Goal: Find specific page/section: Find specific page/section

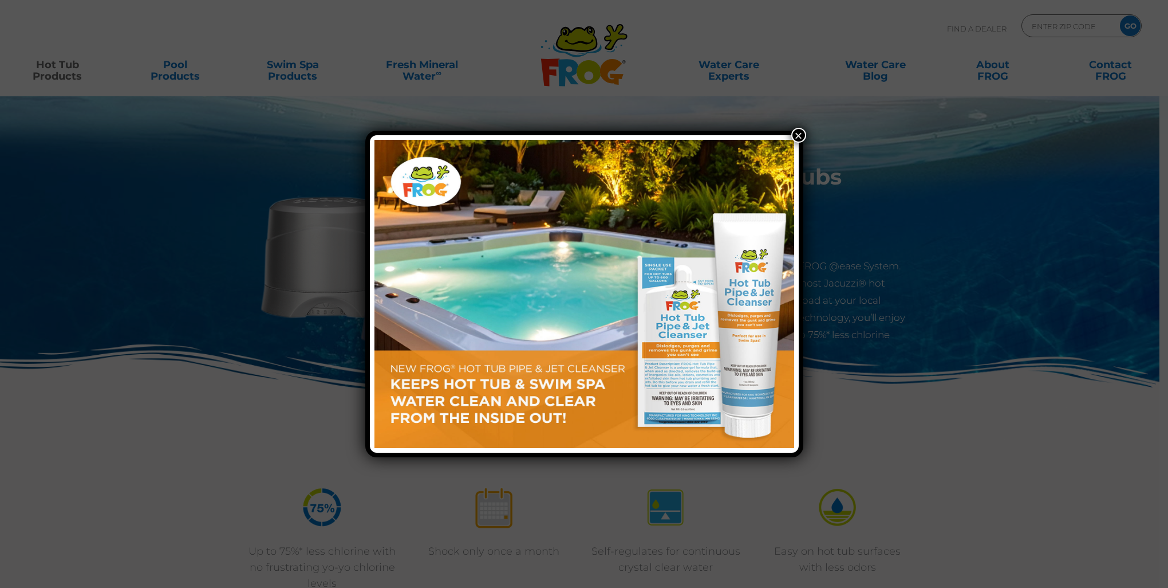
click at [799, 132] on button "×" at bounding box center [798, 135] width 15 height 15
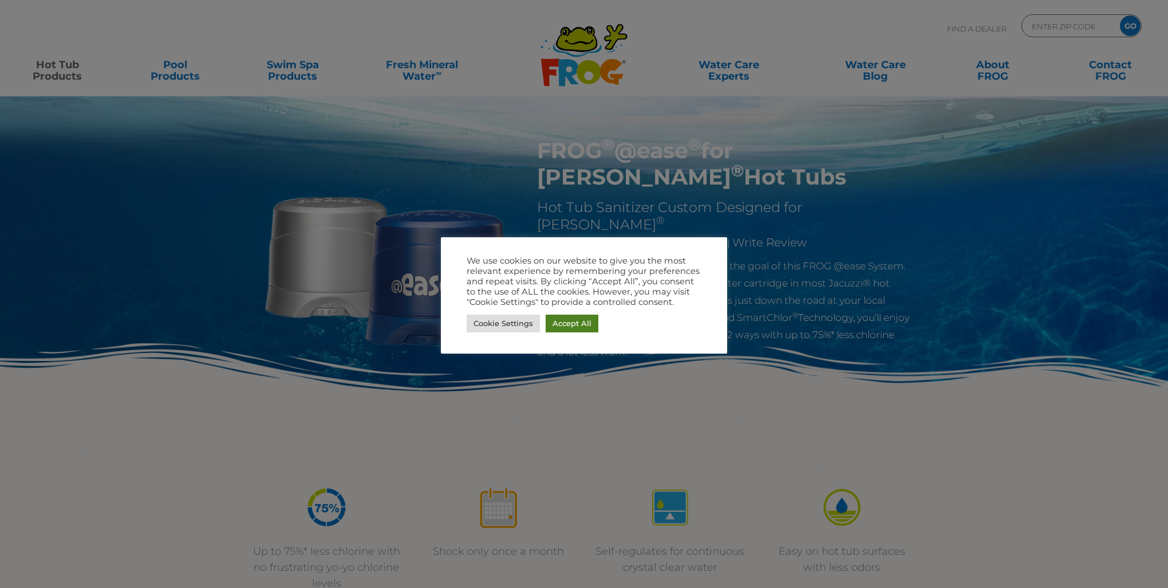
click at [566, 320] on link "Accept All" at bounding box center [572, 323] width 53 height 18
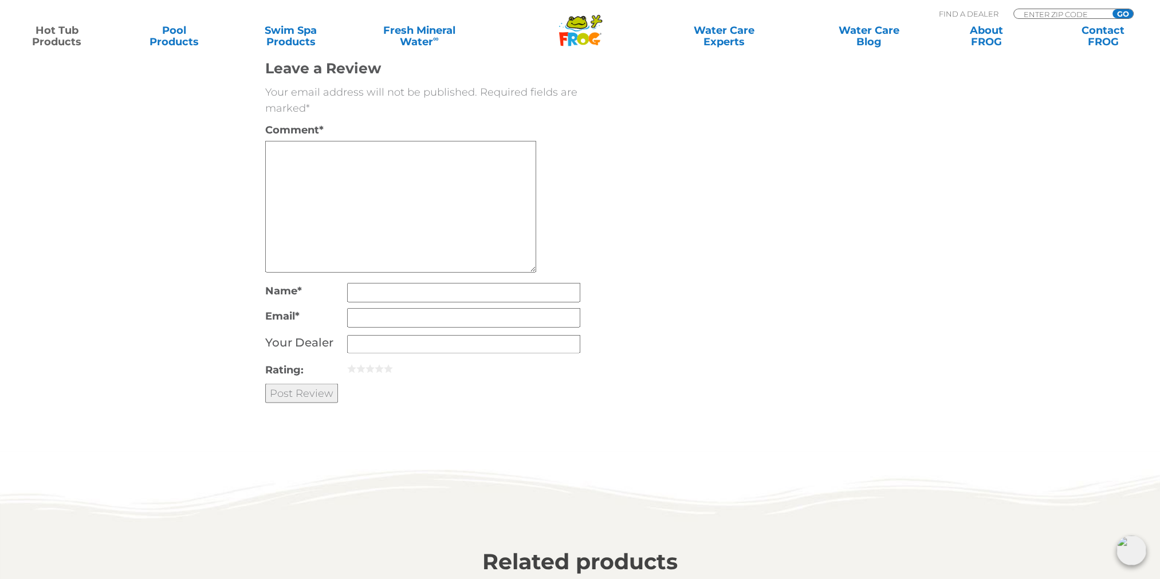
scroll to position [3092, 0]
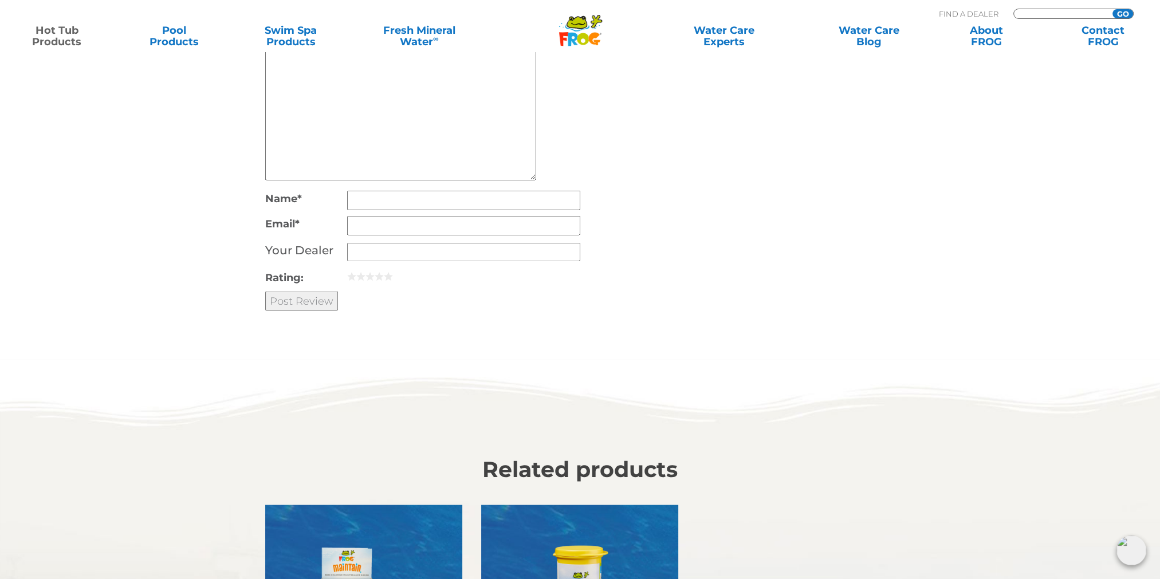
click at [1061, 10] on input "Zip Code Form" at bounding box center [1060, 14] width 77 height 10
type input "80226"
click at [1121, 16] on div "MENU MENU Hot Tub Products All Hot Tub Products All Hot Tub Products FROG @ease…" at bounding box center [579, 26] width 1137 height 21
click at [1120, 10] on input "GO" at bounding box center [1122, 13] width 21 height 9
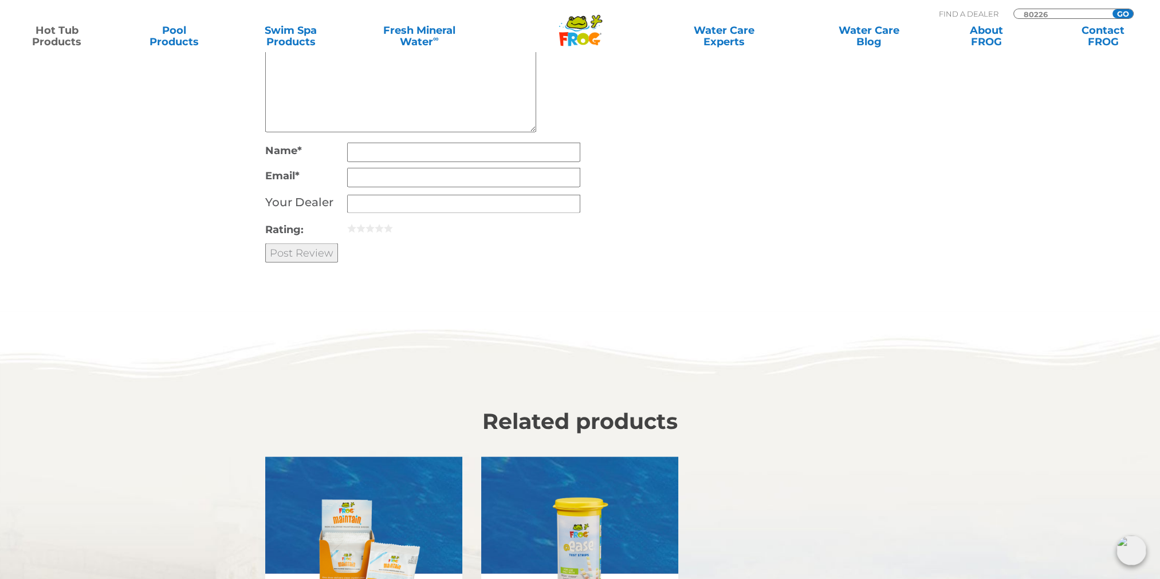
scroll to position [2920, 0]
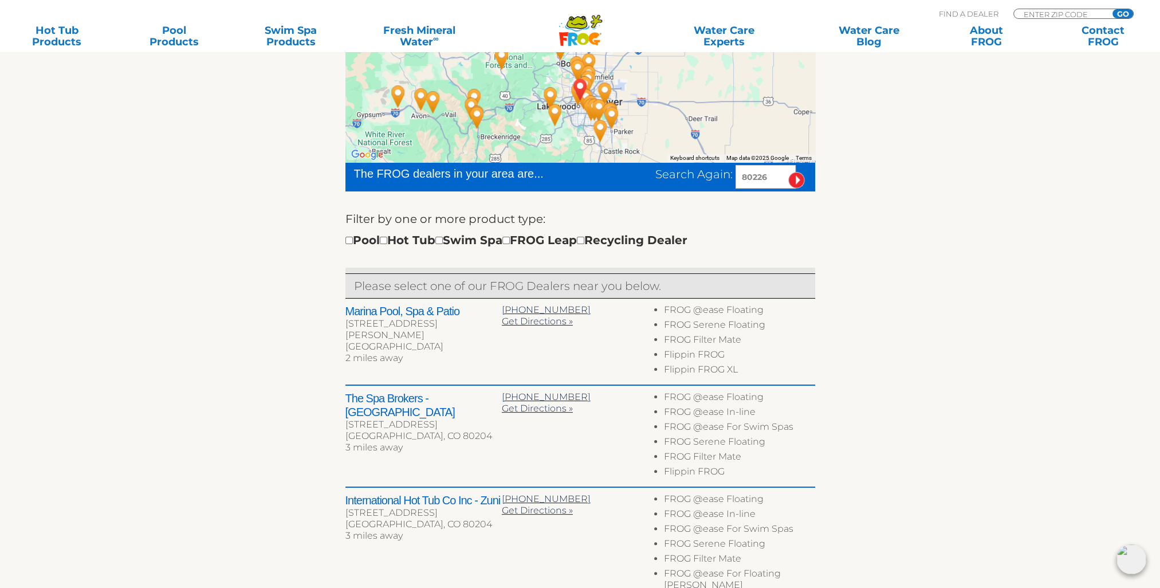
scroll to position [286, 0]
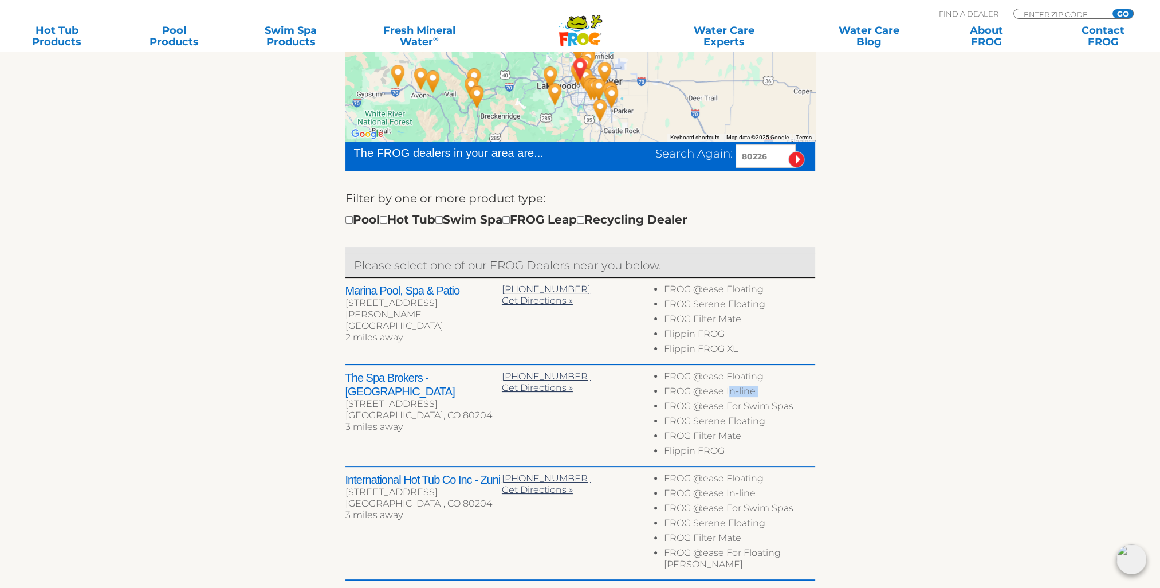
drag, startPoint x: 719, startPoint y: 393, endPoint x: 664, endPoint y: 403, distance: 56.5
click at [664, 403] on ul "FROG @ease Floating FROG @ease In-line FROG @ease For Swim Spas FROG Serene Flo…" at bounding box center [736, 415] width 156 height 89
drag, startPoint x: 664, startPoint y: 403, endPoint x: 831, endPoint y: 424, distance: 168.5
click at [831, 424] on div "To navigate the map with touch gestures double-tap and hold your finger on the …" at bounding box center [580, 397] width 704 height 768
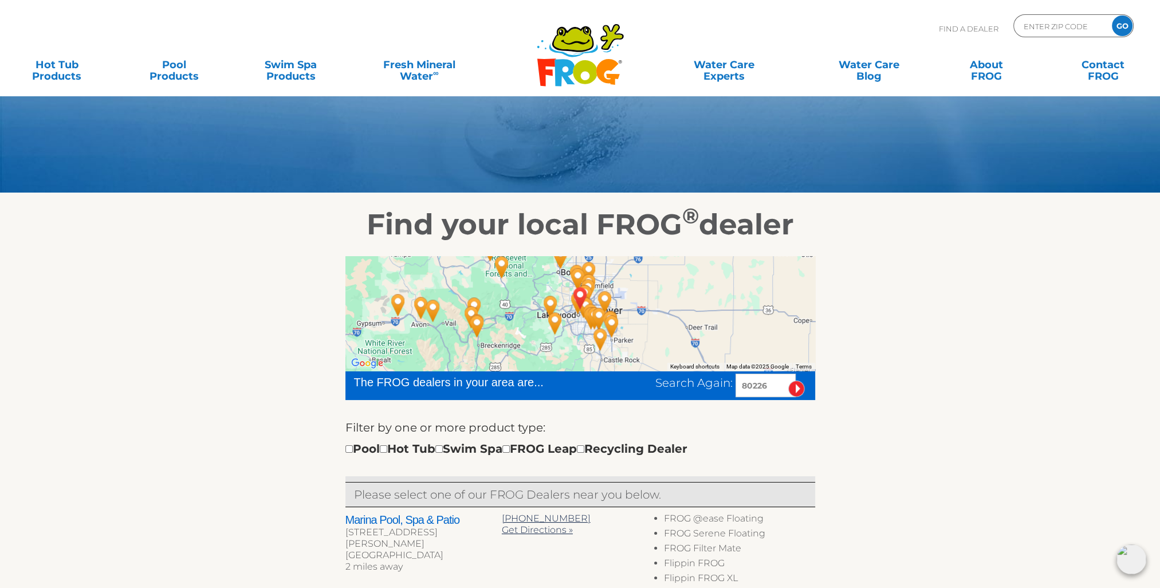
scroll to position [0, 0]
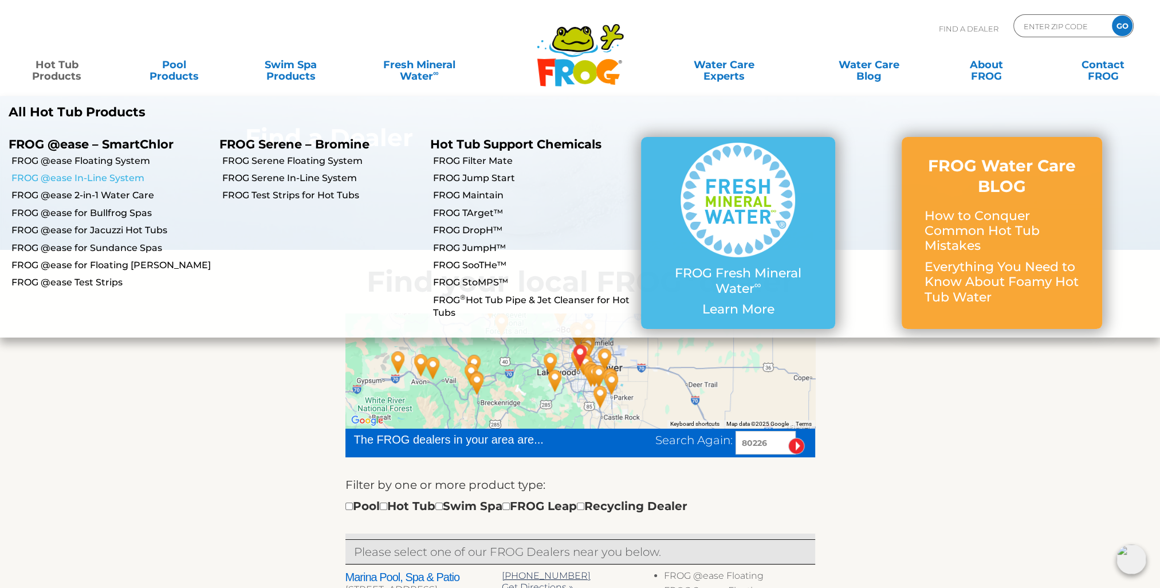
click at [93, 178] on link "FROG @ease In-Line System" at bounding box center [110, 178] width 199 height 13
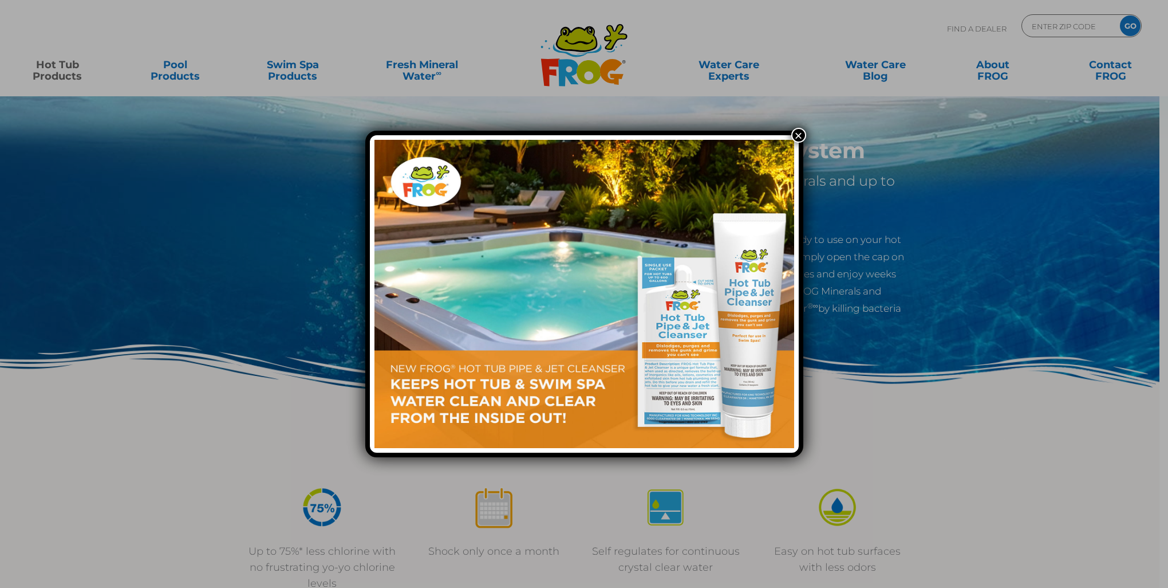
click at [797, 136] on button "×" at bounding box center [798, 135] width 15 height 15
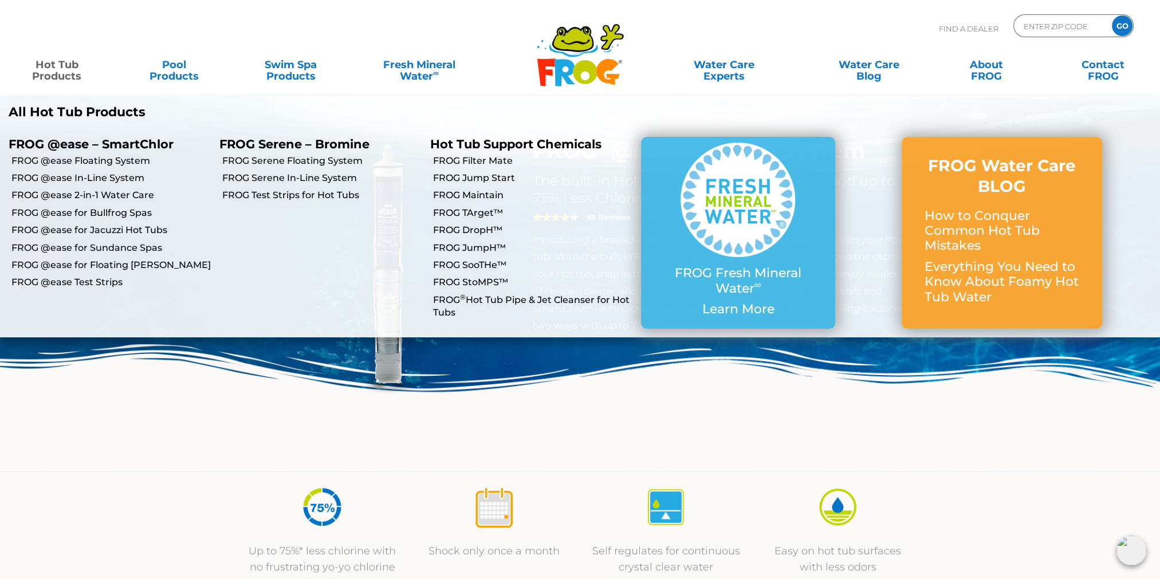
click at [64, 76] on link "Hot Tub Products" at bounding box center [56, 64] width 91 height 23
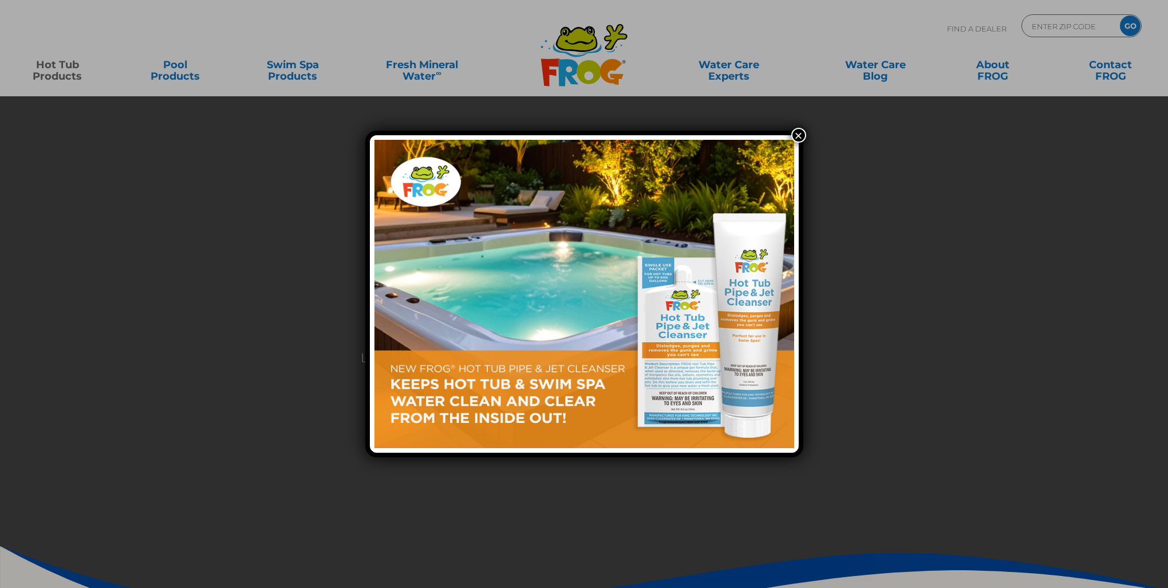
click at [795, 137] on button "×" at bounding box center [798, 135] width 15 height 15
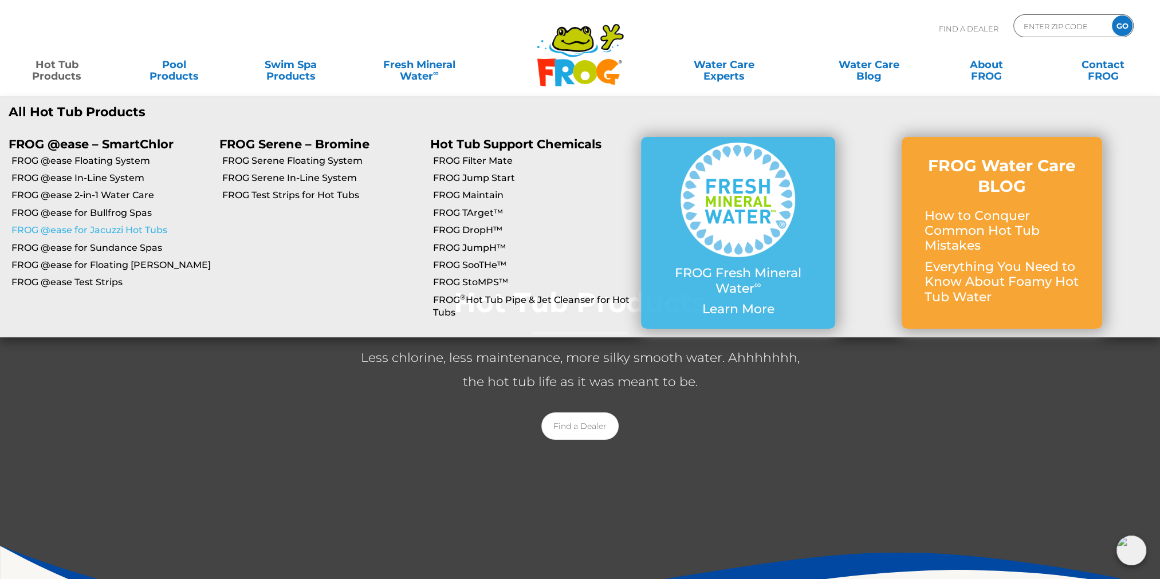
click at [100, 229] on link "FROG @ease for Jacuzzi Hot Tubs" at bounding box center [110, 230] width 199 height 13
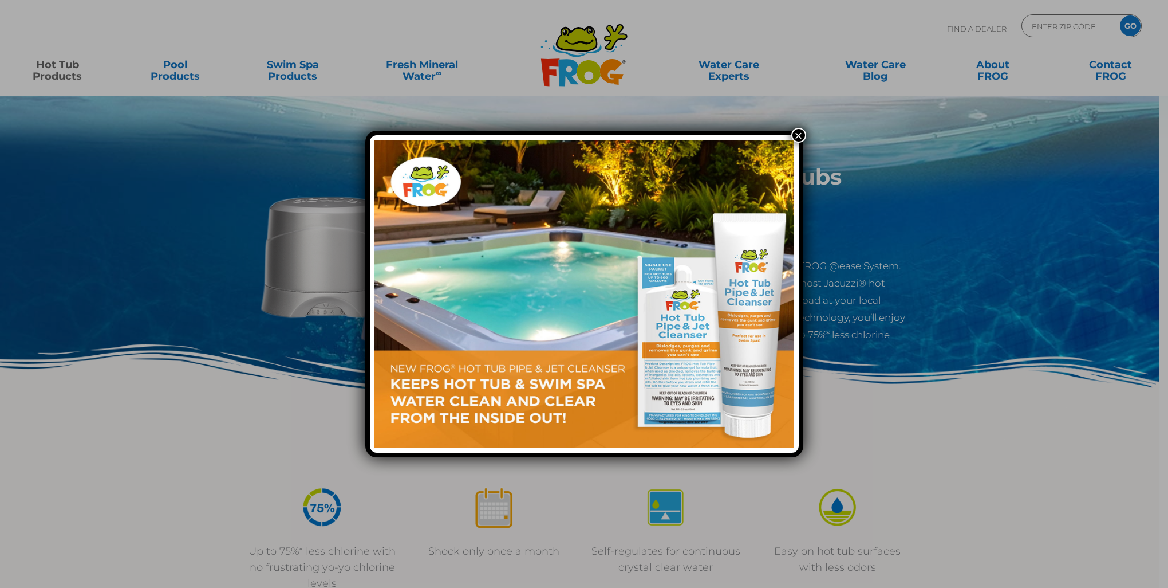
click at [794, 132] on button "×" at bounding box center [798, 135] width 15 height 15
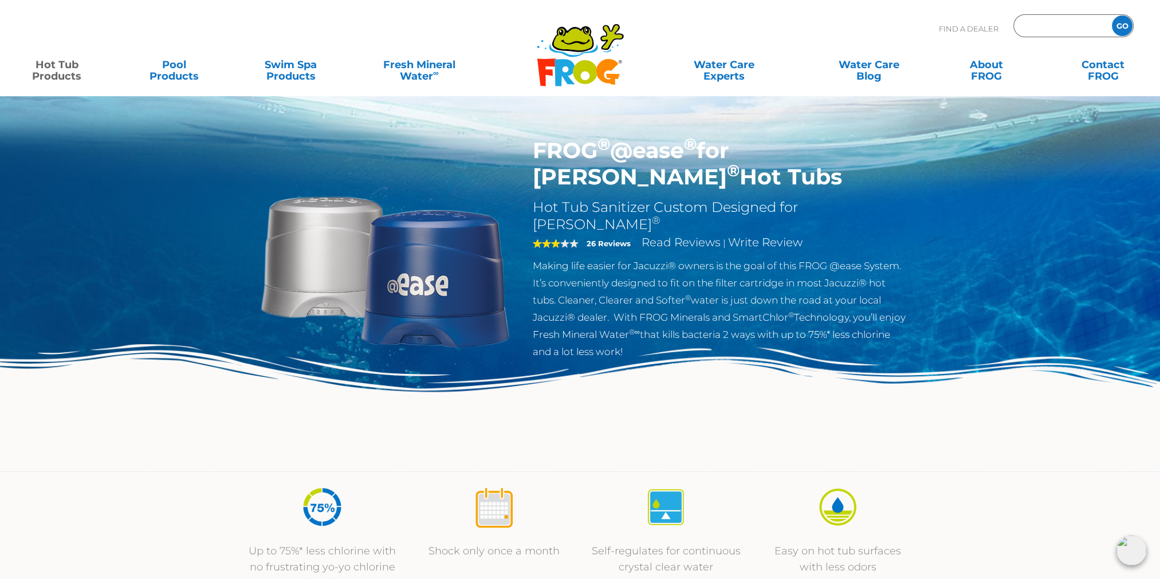
click at [1050, 19] on input "Zip Code Form" at bounding box center [1060, 26] width 77 height 17
type input "80226"
click at [1112, 15] on input "GO" at bounding box center [1122, 25] width 21 height 21
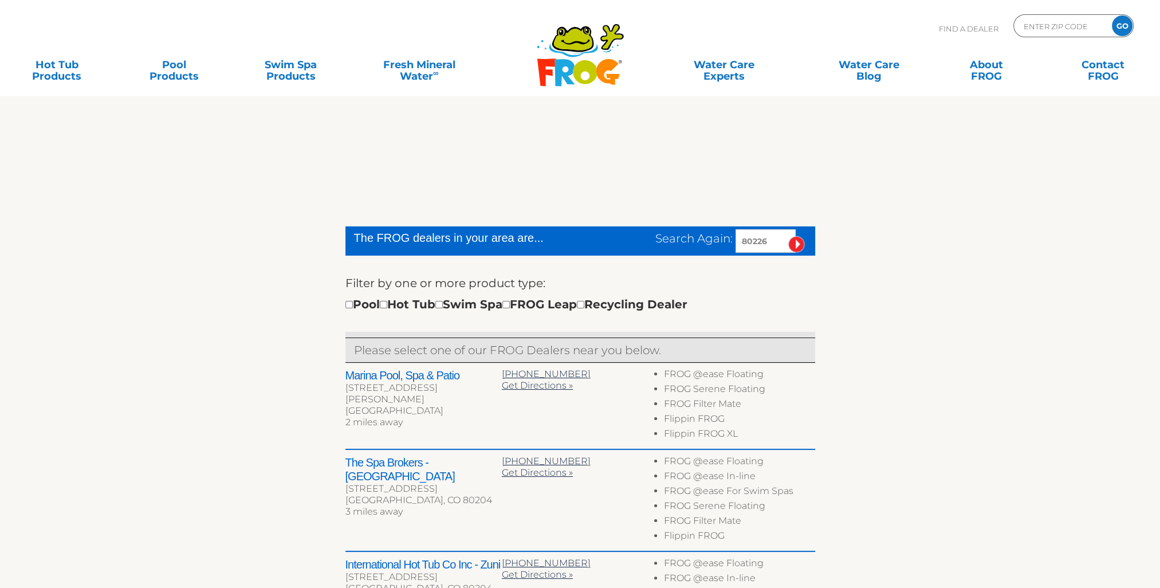
scroll to position [401, 0]
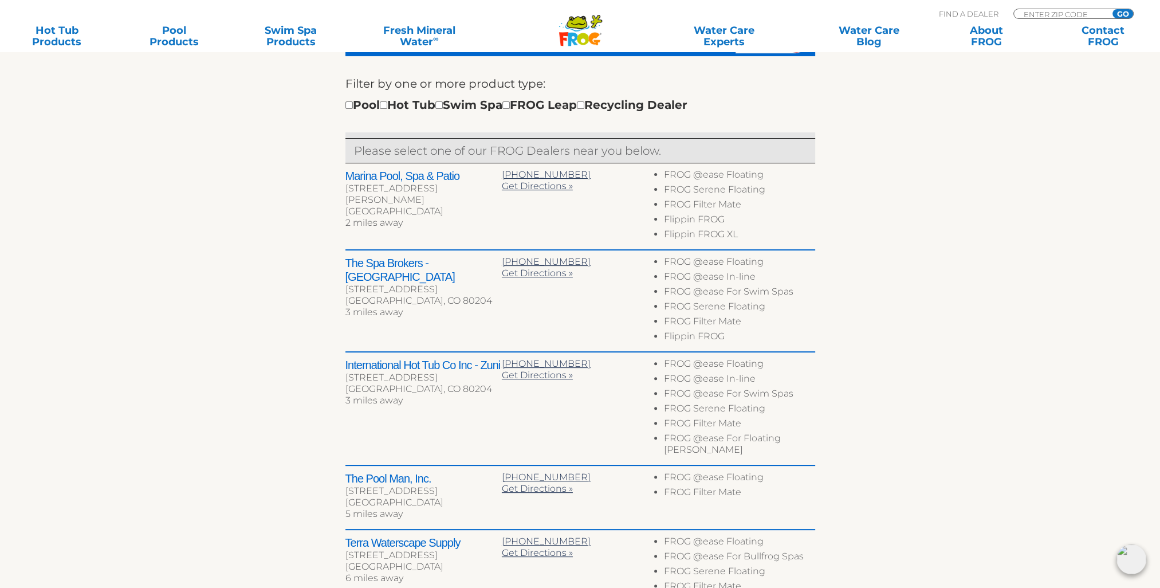
click at [380, 263] on h2 "The Spa Brokers - [GEOGRAPHIC_DATA]" at bounding box center [423, 269] width 156 height 27
click at [380, 261] on h2 "The Spa Brokers - [GEOGRAPHIC_DATA]" at bounding box center [423, 269] width 156 height 27
click at [380, 295] on div "[GEOGRAPHIC_DATA], CO 80204" at bounding box center [423, 300] width 156 height 11
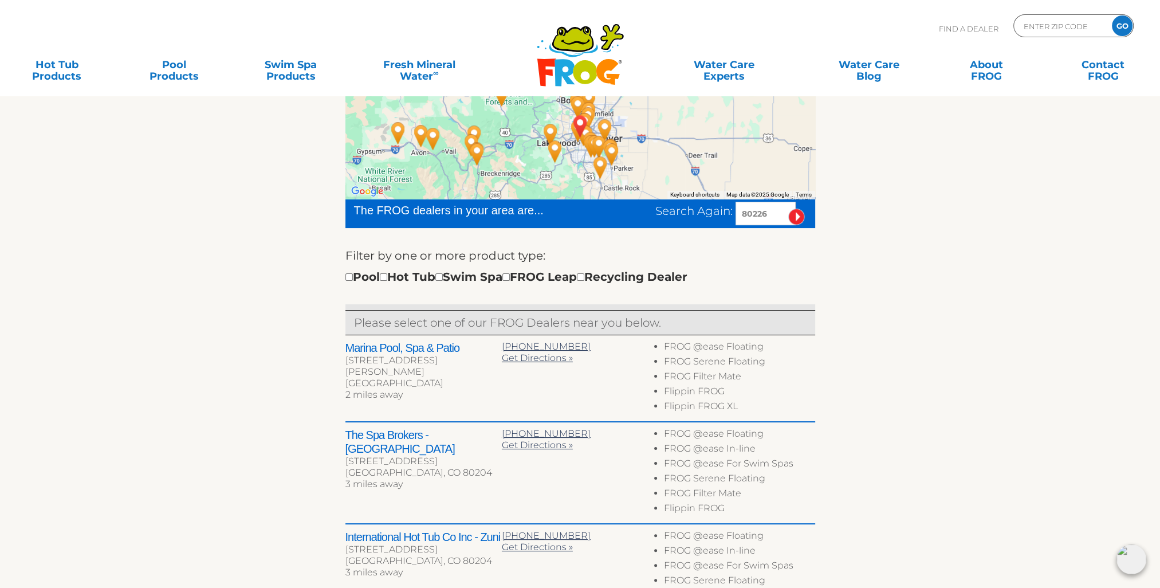
scroll to position [0, 0]
